Goal: Information Seeking & Learning: Learn about a topic

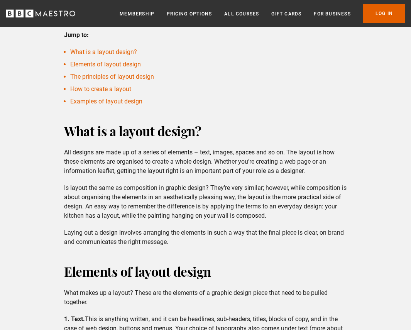
scroll to position [263, 0]
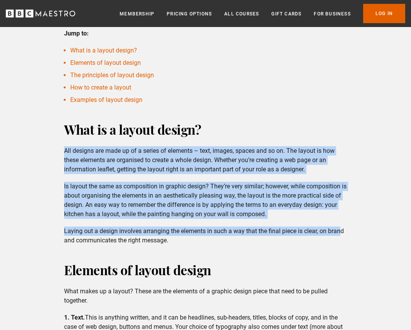
drag, startPoint x: 64, startPoint y: 148, endPoint x: 340, endPoint y: 229, distance: 287.3
click at [340, 229] on div "What is a layout design? All designs are made up of a series of elements – text…" at bounding box center [205, 182] width 295 height 125
click at [340, 229] on p "Laying out a design involves arranging the elements in such a way that the fina…" at bounding box center [205, 236] width 283 height 19
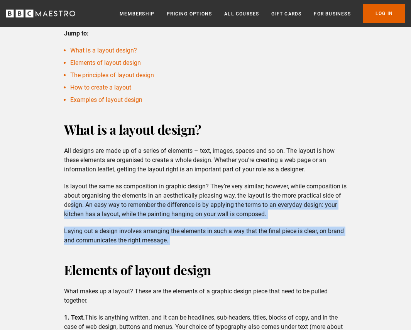
drag, startPoint x: 77, startPoint y: 200, endPoint x: 283, endPoint y: 247, distance: 210.8
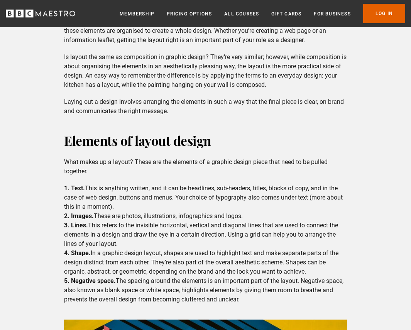
scroll to position [422, 0]
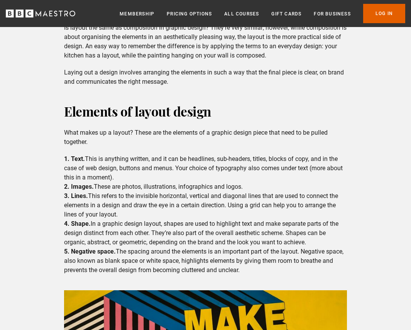
drag, startPoint x: 88, startPoint y: 123, endPoint x: 329, endPoint y: 271, distance: 282.7
click at [329, 271] on div "Elements of layout design What makes up a layout? These are the elements of a g…" at bounding box center [205, 284] width 295 height 365
click at [329, 271] on p "1. Text. This is anything written, and it can be headlines, sub-headers, titles…" at bounding box center [205, 214] width 283 height 120
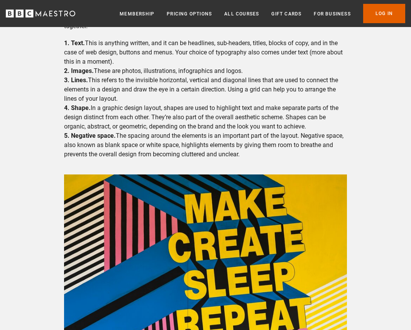
scroll to position [797, 0]
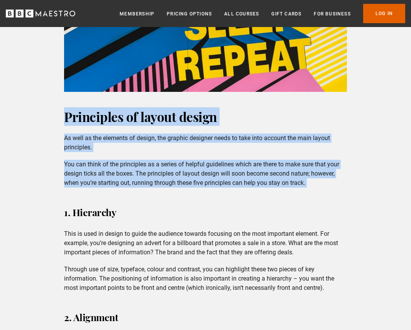
drag, startPoint x: 55, startPoint y: 112, endPoint x: 356, endPoint y: 202, distance: 313.7
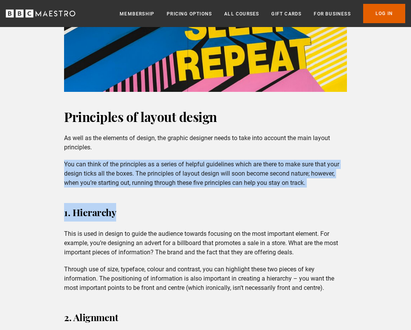
drag, startPoint x: 153, startPoint y: 151, endPoint x: 319, endPoint y: 200, distance: 172.5
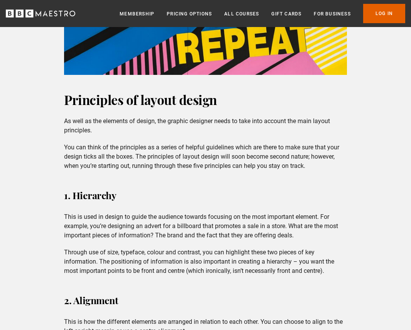
scroll to position [876, 0]
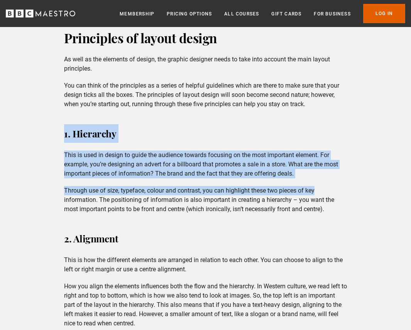
drag, startPoint x: 54, startPoint y: 122, endPoint x: 360, endPoint y: 189, distance: 312.4
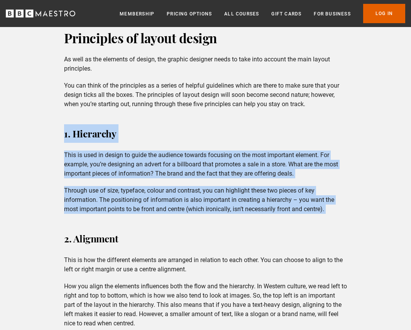
drag, startPoint x: 77, startPoint y: 146, endPoint x: 345, endPoint y: 215, distance: 276.7
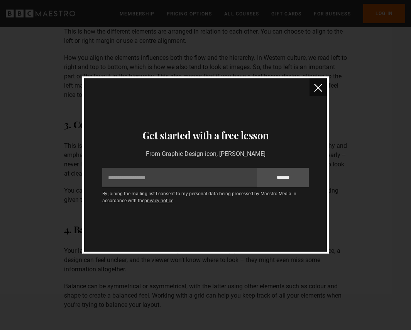
scroll to position [1025, 0]
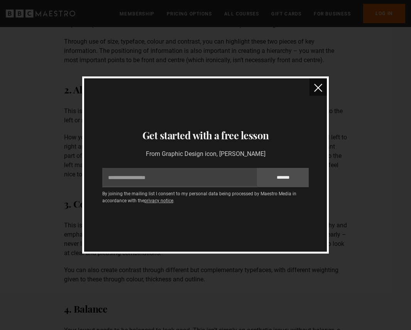
click at [318, 87] on img "close" at bounding box center [318, 88] width 8 height 8
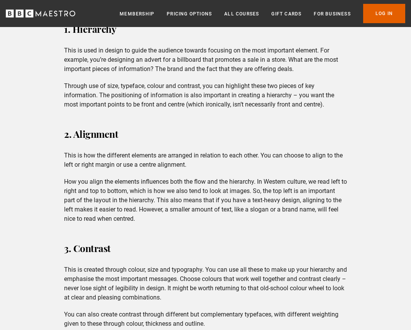
scroll to position [979, 0]
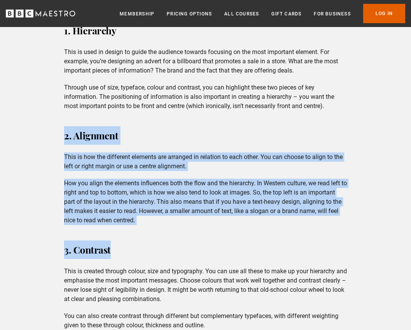
drag, startPoint x: 52, startPoint y: 134, endPoint x: 365, endPoint y: 249, distance: 333.7
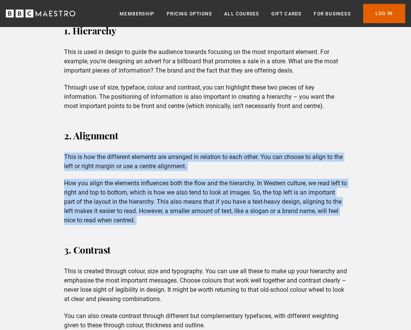
drag, startPoint x: 87, startPoint y: 151, endPoint x: 341, endPoint y: 226, distance: 265.2
click at [341, 226] on div "Principles of layout design As well as the elements of design, the graphic desi…" at bounding box center [205, 250] width 295 height 650
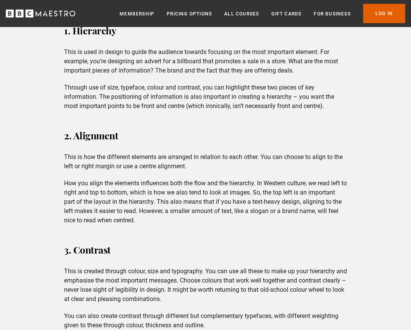
click at [341, 226] on div "Principles of layout design As well as the elements of design, the graphic desi…" at bounding box center [205, 250] width 295 height 650
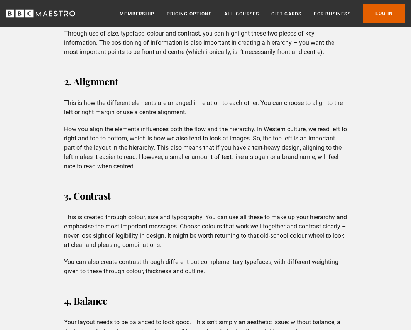
scroll to position [1074, 0]
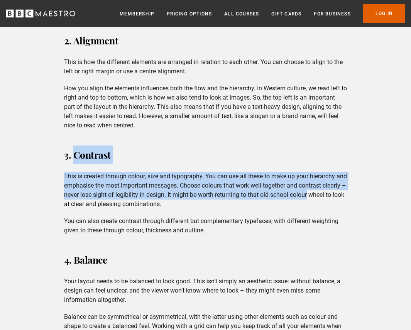
drag, startPoint x: 76, startPoint y: 153, endPoint x: 355, endPoint y: 192, distance: 281.6
click at [206, 175] on p "This is created through colour, size and typography. You can use all these to m…" at bounding box center [205, 190] width 283 height 37
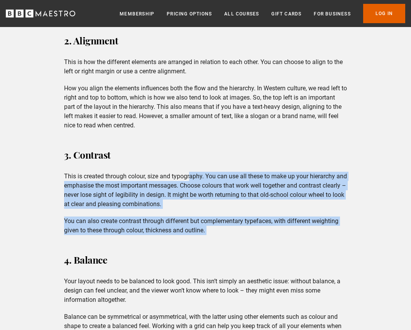
drag, startPoint x: 190, startPoint y: 172, endPoint x: 327, endPoint y: 236, distance: 151.0
click at [327, 236] on div "Principles of layout design As well as the elements of design, the graphic desi…" at bounding box center [205, 155] width 295 height 650
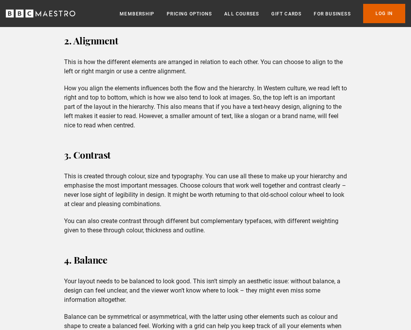
click at [326, 235] on div "Principles of layout design As well as the elements of design, the graphic desi…" at bounding box center [205, 155] width 295 height 650
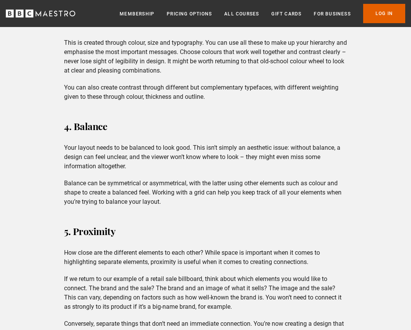
scroll to position [1267, 0]
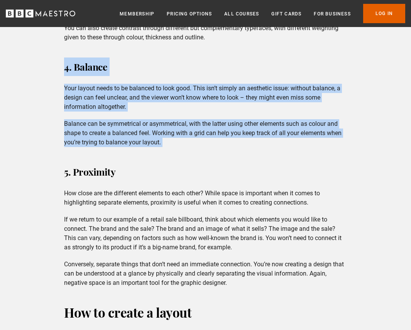
drag, startPoint x: 62, startPoint y: 68, endPoint x: 345, endPoint y: 147, distance: 293.4
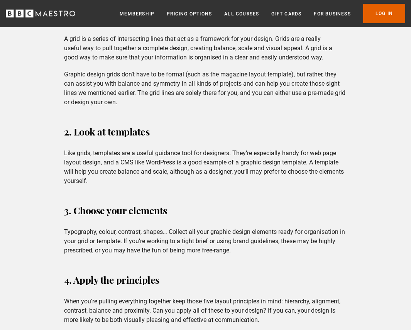
scroll to position [1642, 0]
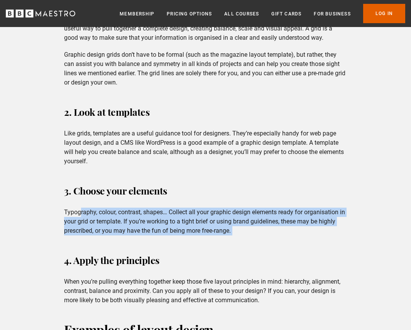
drag, startPoint x: 80, startPoint y: 210, endPoint x: 329, endPoint y: 246, distance: 252.0
click at [329, 246] on div "How to create a layout We know the elements and the principles of how to organi…" at bounding box center [205, 116] width 295 height 377
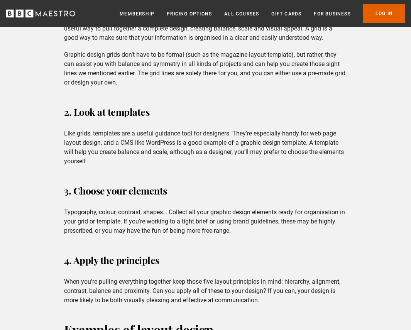
click at [329, 246] on div "How to create a layout We know the elements and the principles of how to organi…" at bounding box center [205, 116] width 295 height 377
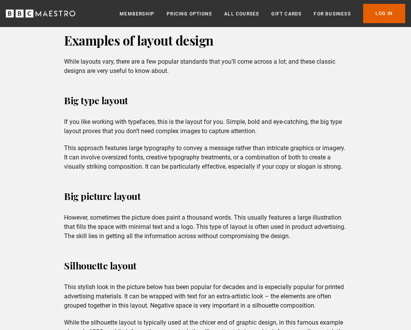
scroll to position [1940, 0]
